Goal: Task Accomplishment & Management: Manage account settings

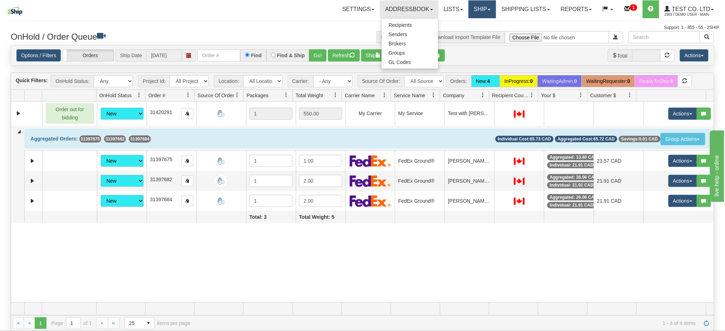
click at [476, 9] on link "Ship" at bounding box center [482, 9] width 28 height 18
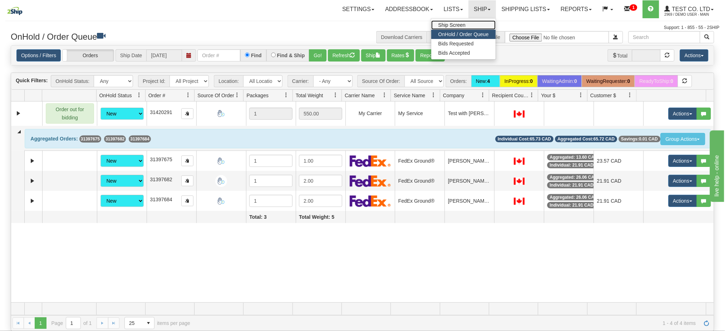
click at [468, 24] on link "Ship Screen" at bounding box center [463, 24] width 65 height 9
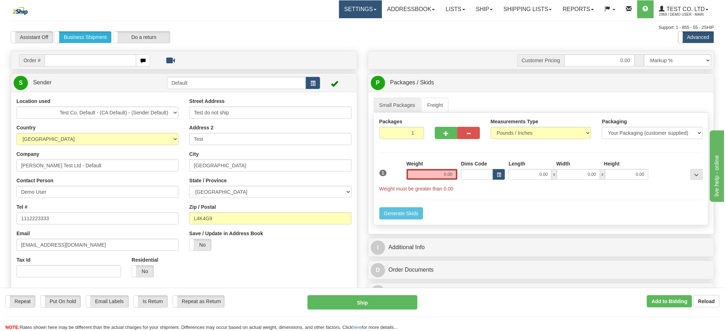
click at [339, 10] on link "Settings" at bounding box center [360, 9] width 43 height 18
click at [321, 24] on span "Shipping Preferences" at bounding box center [341, 25] width 48 height 6
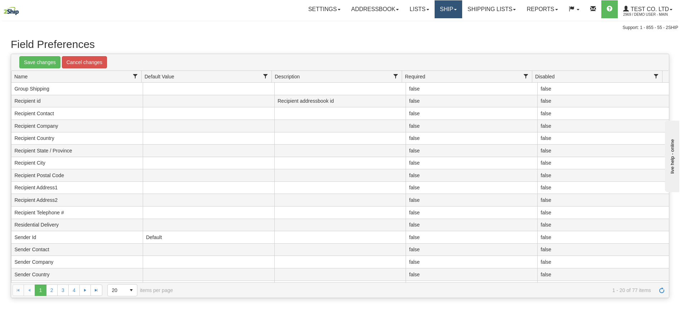
click at [447, 13] on link "Ship" at bounding box center [448, 9] width 28 height 18
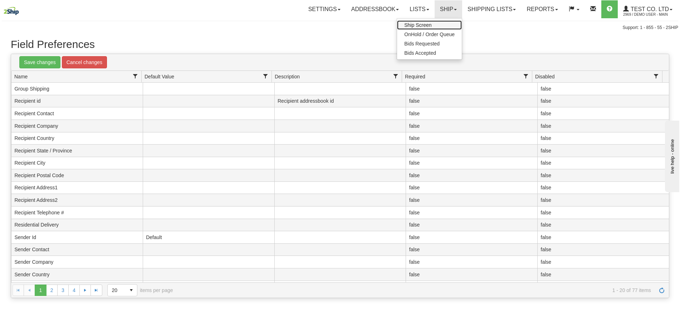
click at [415, 23] on span "Ship Screen" at bounding box center [417, 25] width 27 height 6
